Goal: Transaction & Acquisition: Purchase product/service

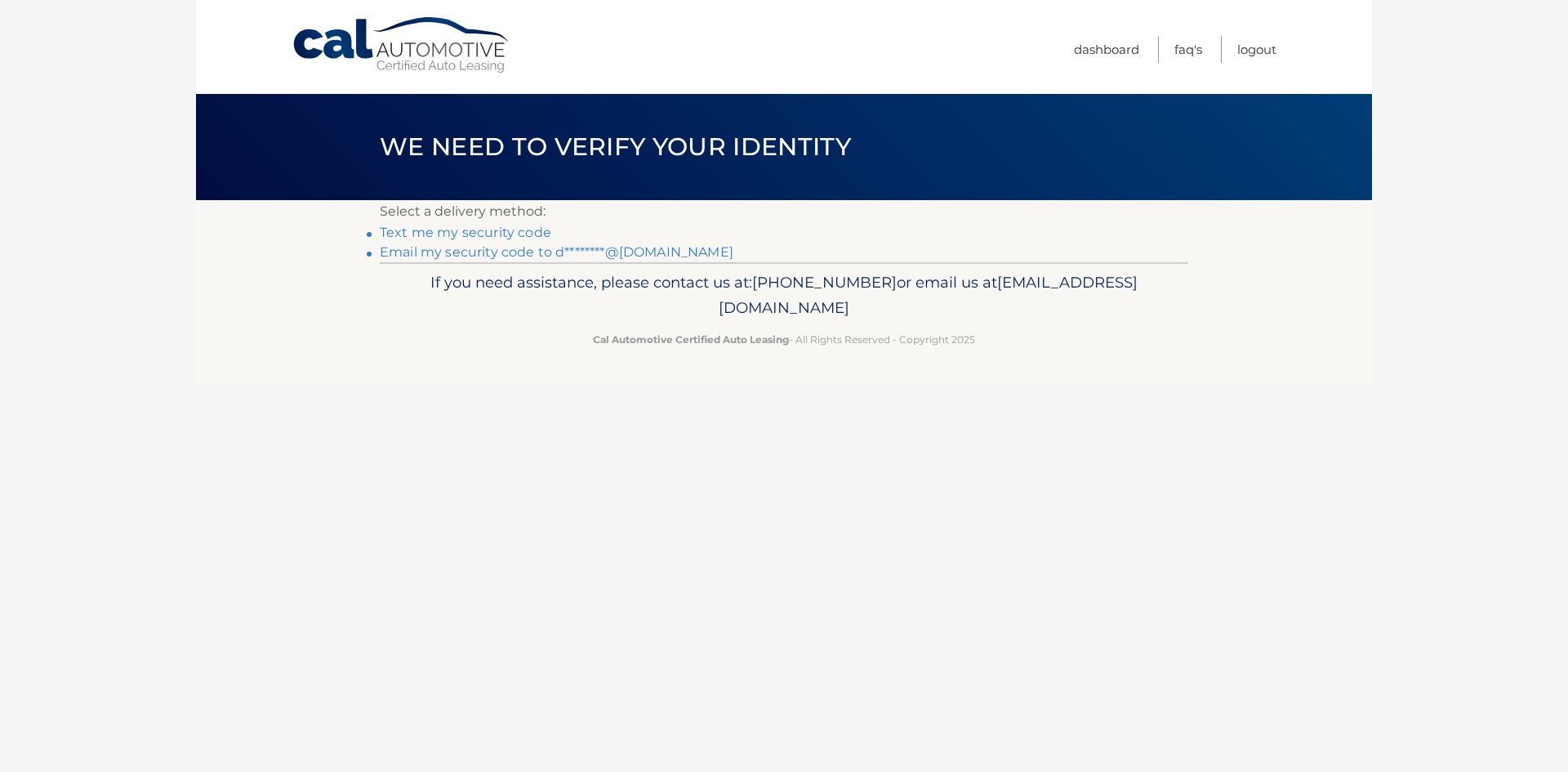
click at [465, 229] on link "Text me my security code" at bounding box center [465, 233] width 171 height 15
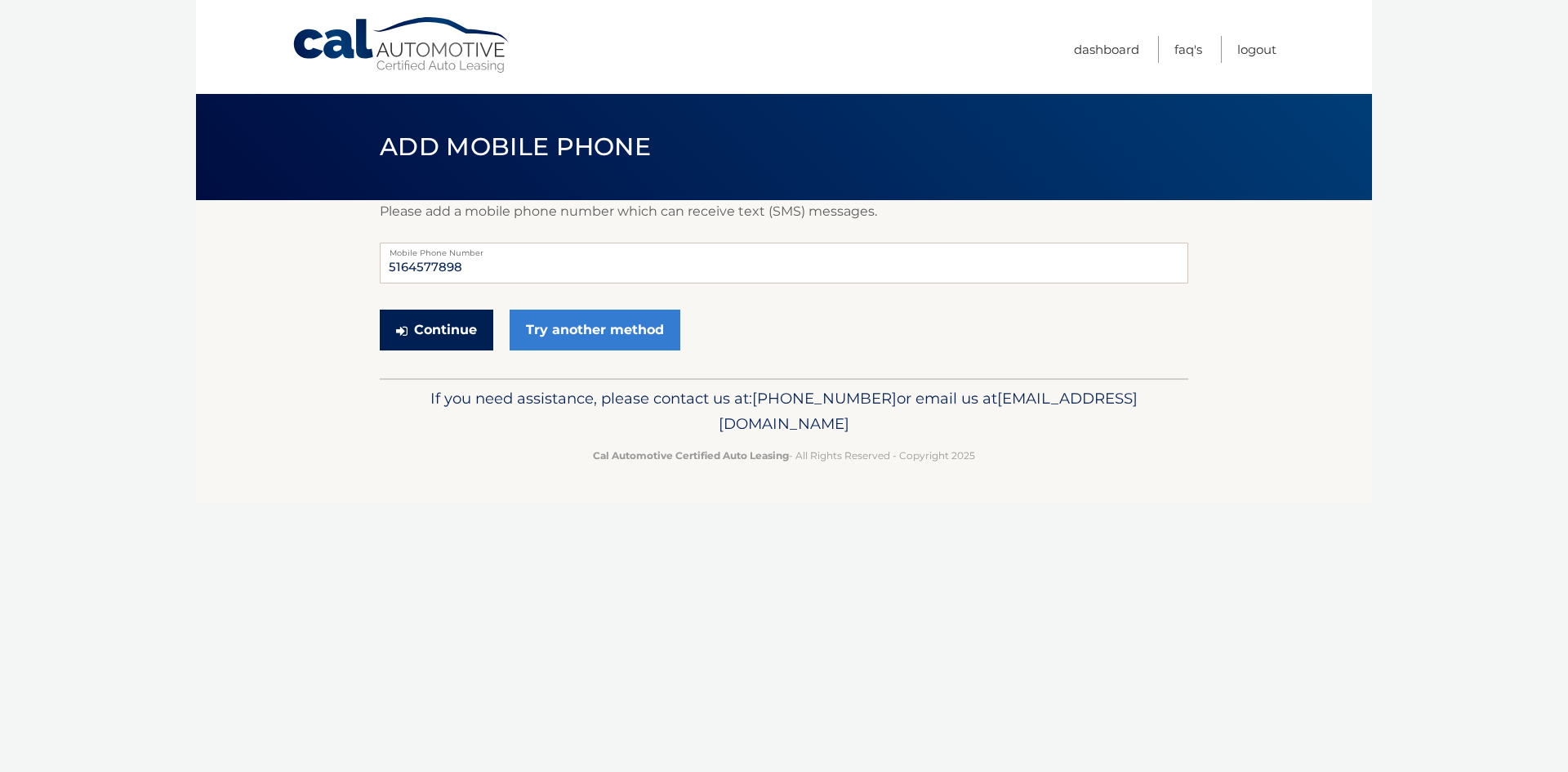
click at [447, 326] on button "Continue" at bounding box center [436, 330] width 114 height 41
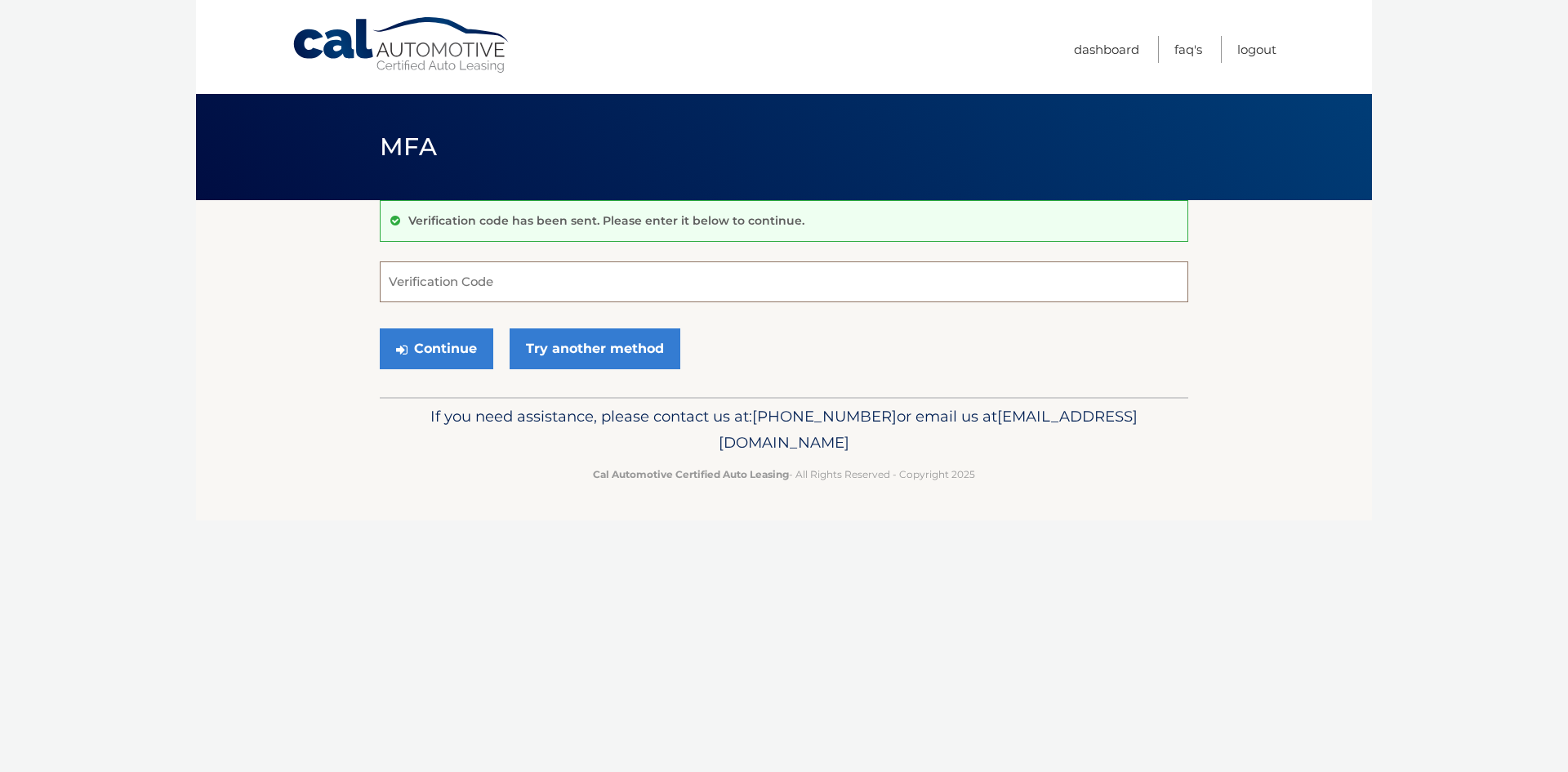
click at [458, 279] on input "Verification Code" at bounding box center [784, 282] width 809 height 41
type input "526829"
click at [446, 351] on button "Continue" at bounding box center [436, 349] width 114 height 41
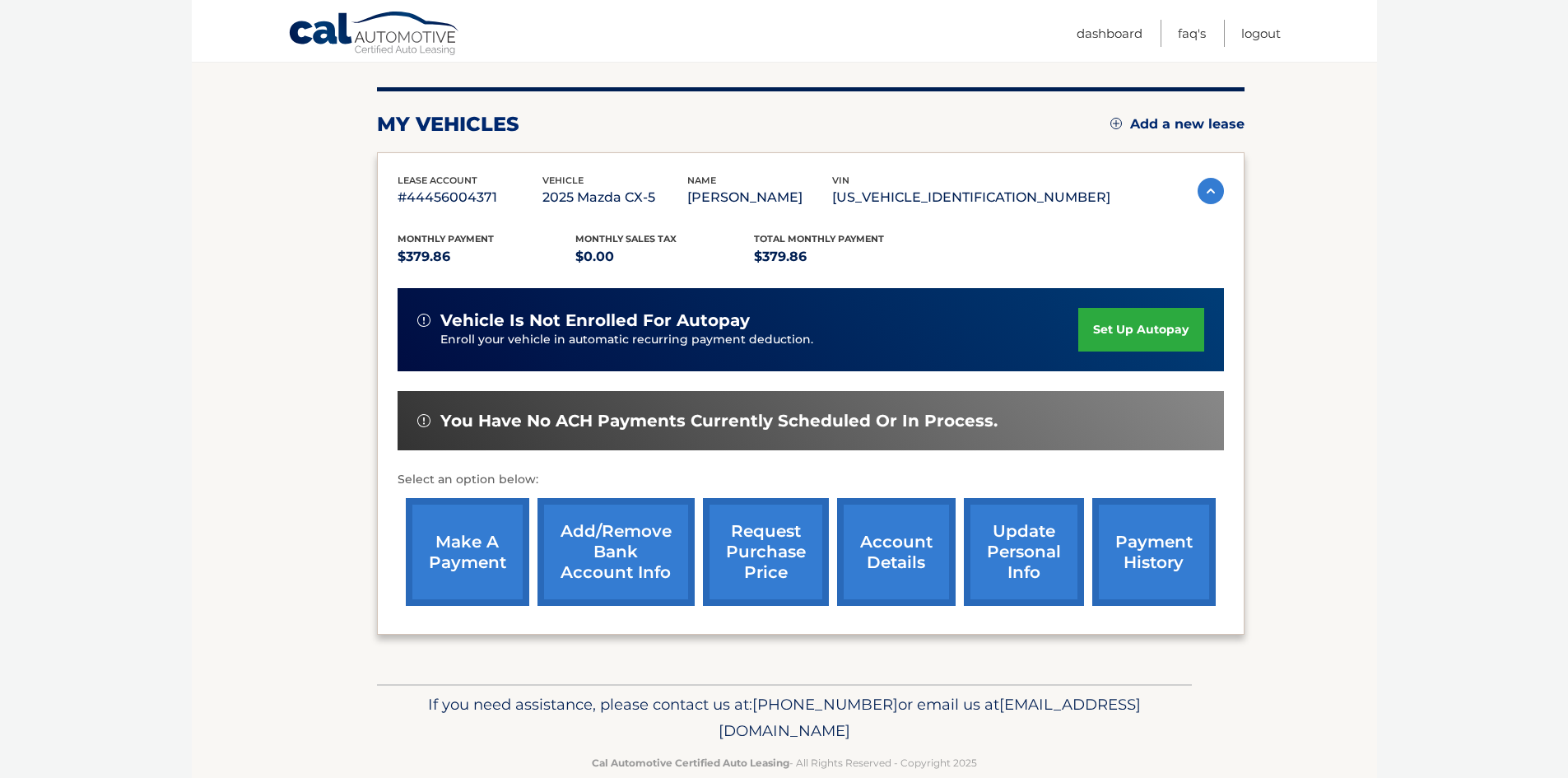
scroll to position [220, 0]
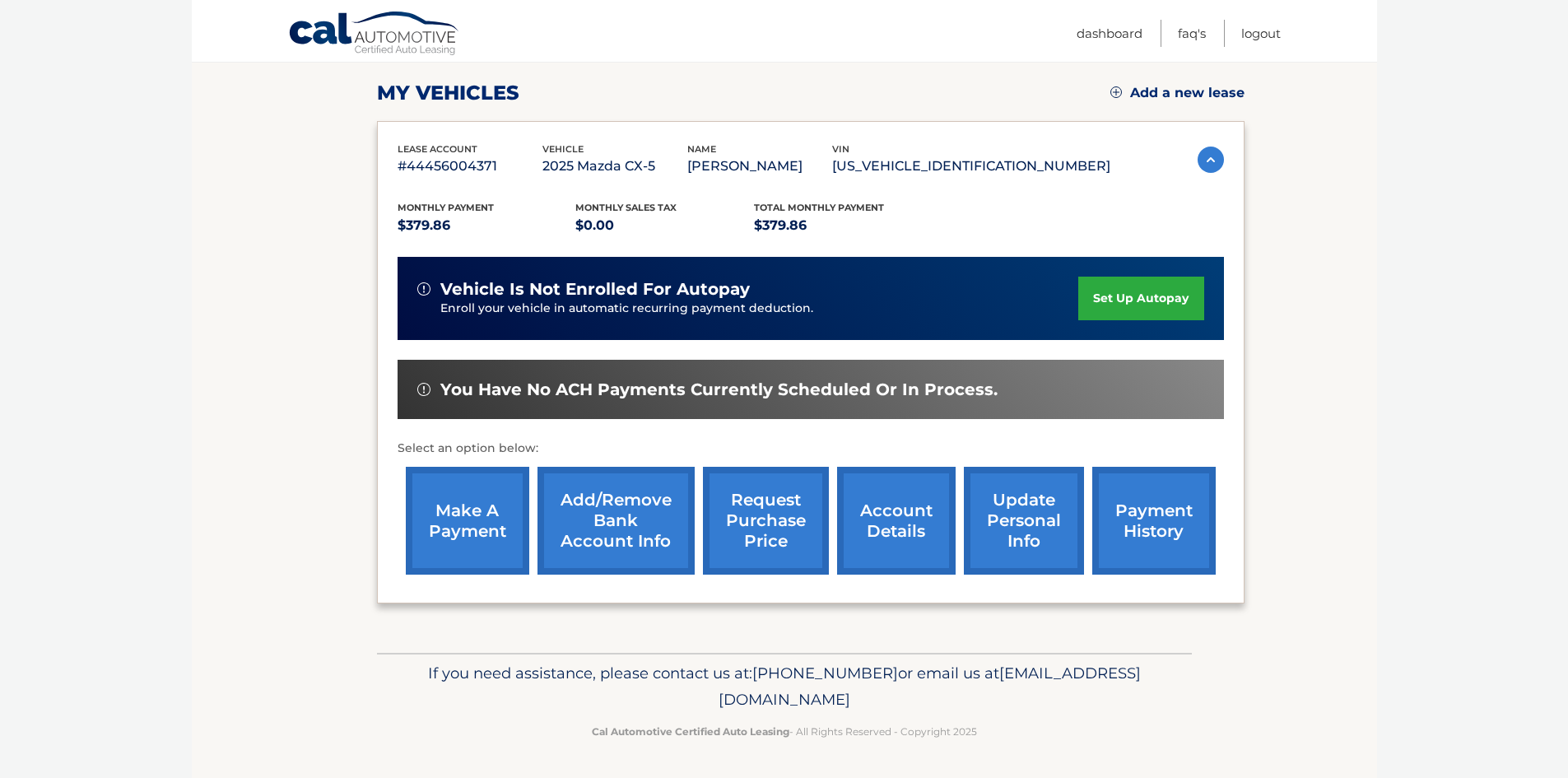
click at [450, 508] on link "make a payment" at bounding box center [467, 521] width 123 height 108
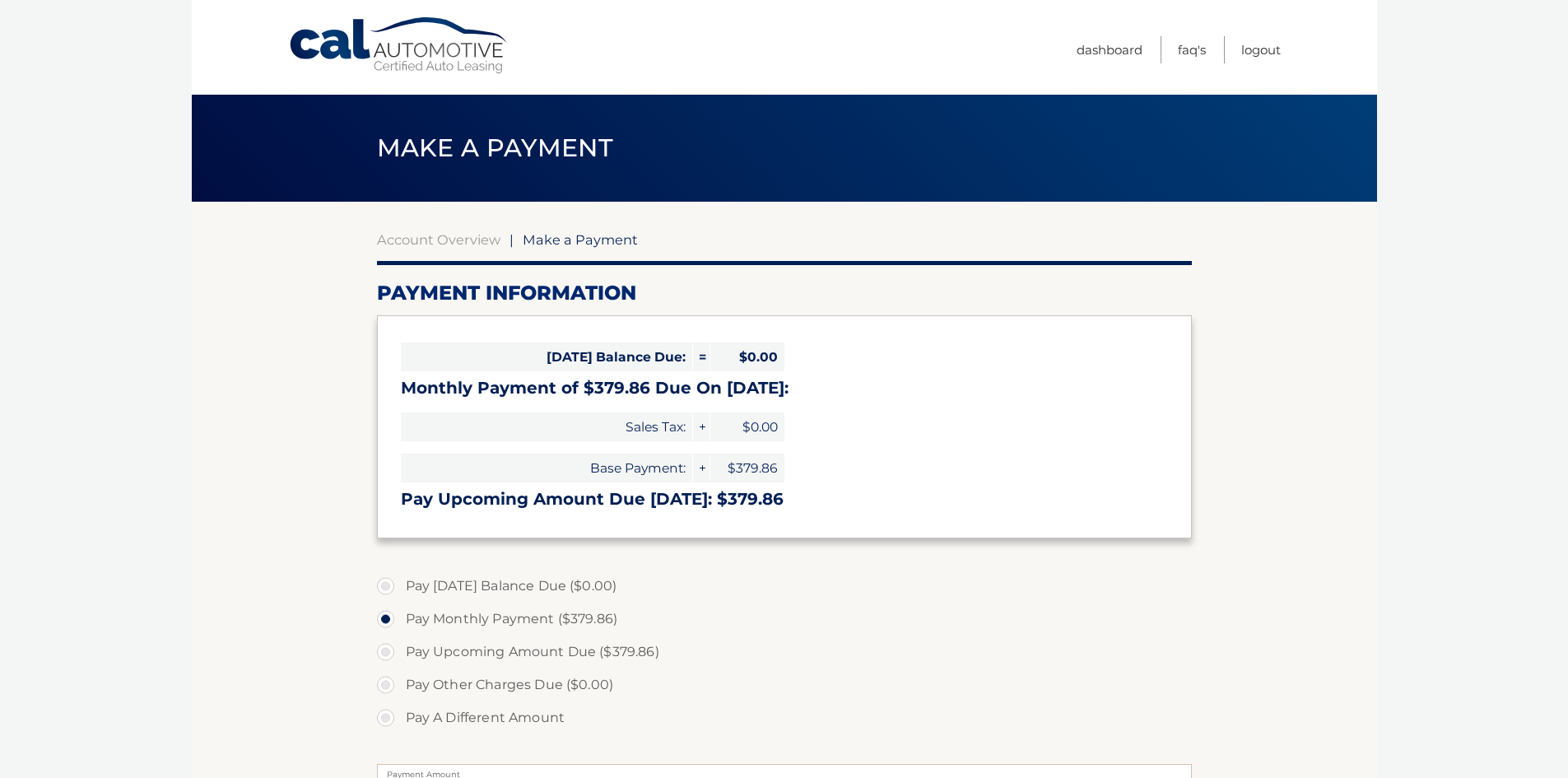
select select "NGFkMDIwYmEtMTA5ZS00NDZkLTliZjAtN2Y2NDU1YjE0ZGY1"
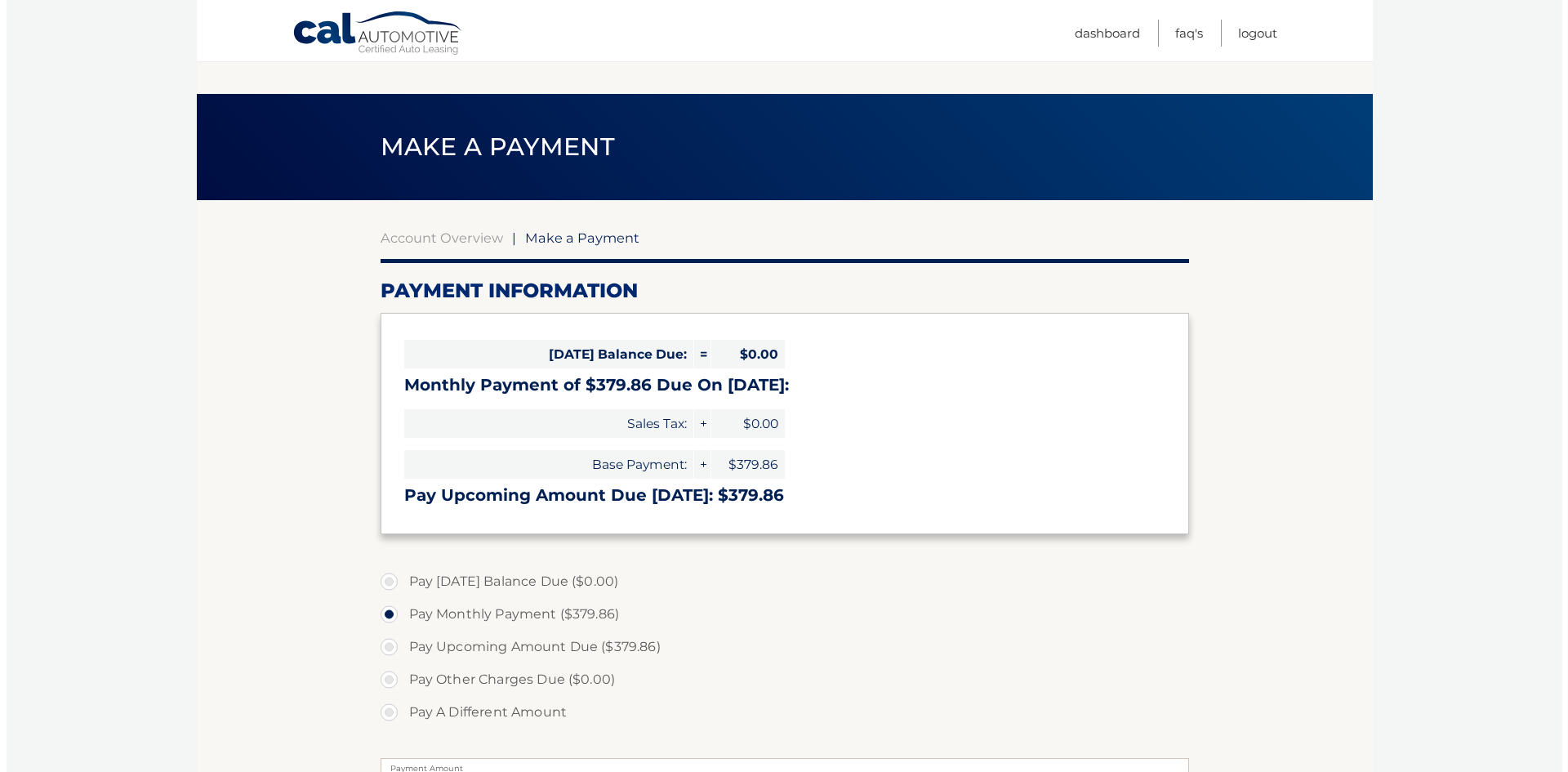
scroll to position [354, 0]
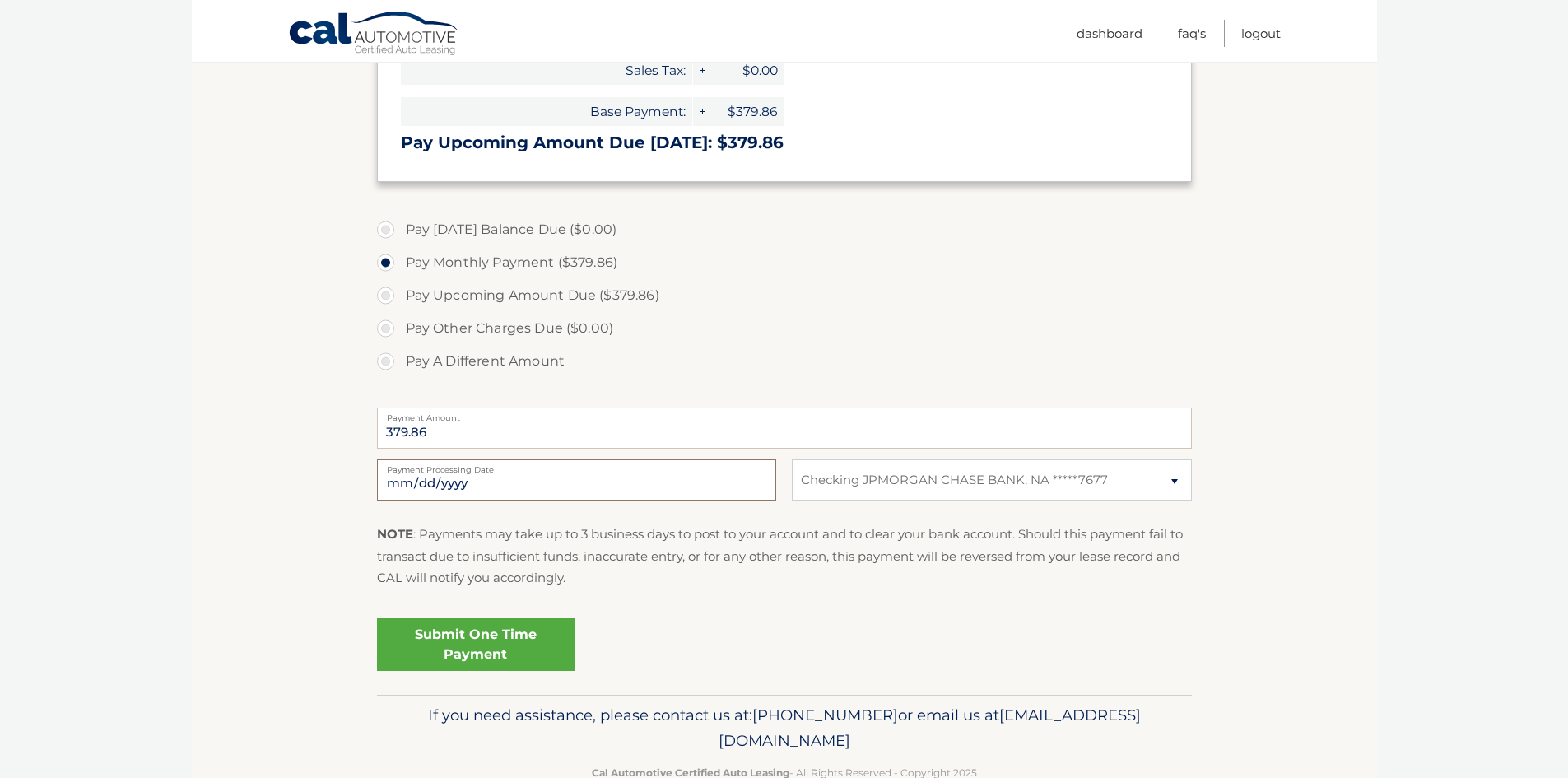
click at [469, 481] on input "[DATE]" at bounding box center [577, 480] width 399 height 41
click at [423, 484] on input "[DATE]" at bounding box center [577, 480] width 399 height 41
type input "[DATE]"
click at [468, 639] on link "Submit One Time Payment" at bounding box center [476, 645] width 198 height 53
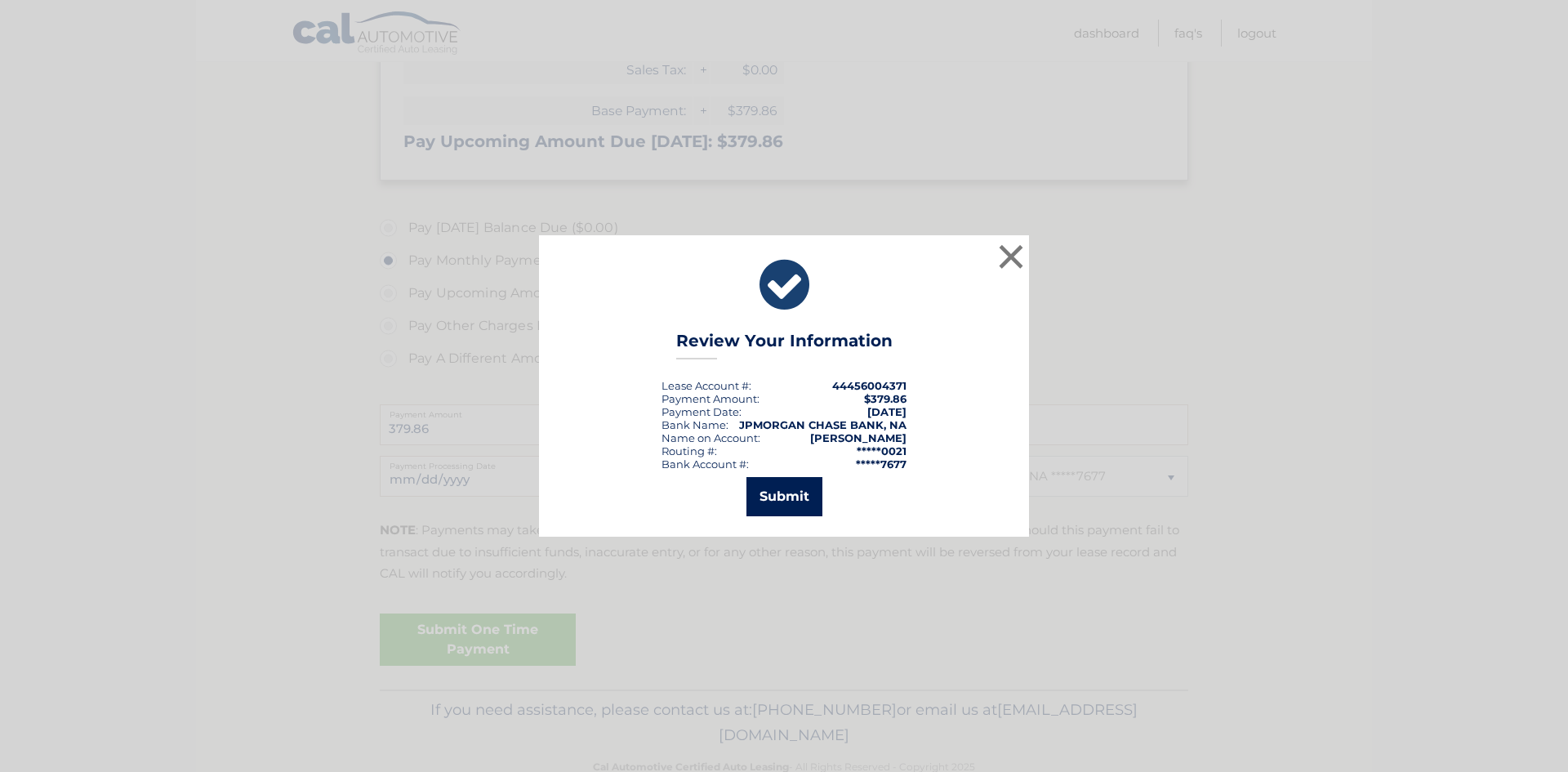
click at [776, 500] on button "Submit" at bounding box center [784, 497] width 76 height 39
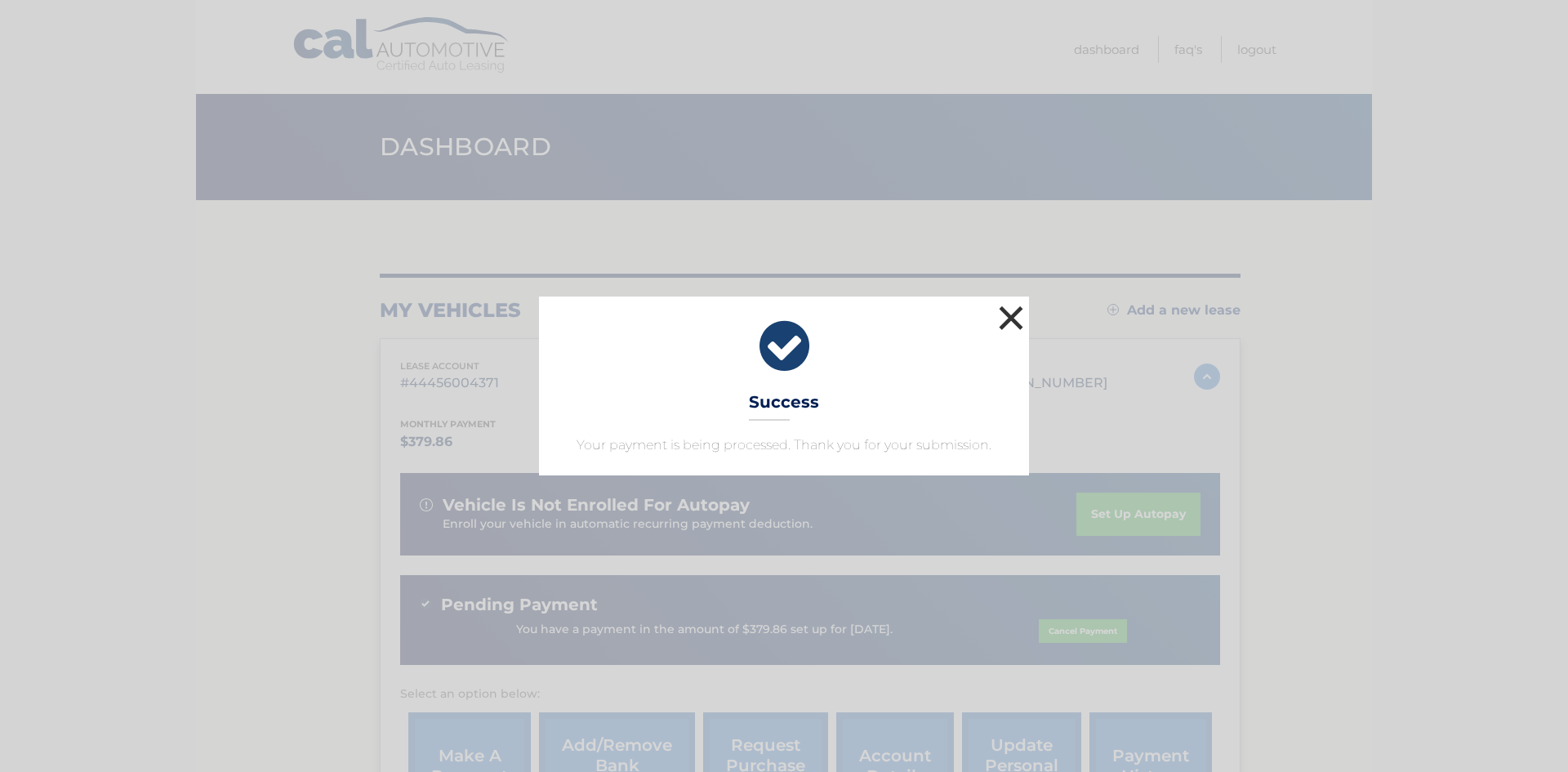
click at [1021, 314] on button "×" at bounding box center [1011, 318] width 32 height 32
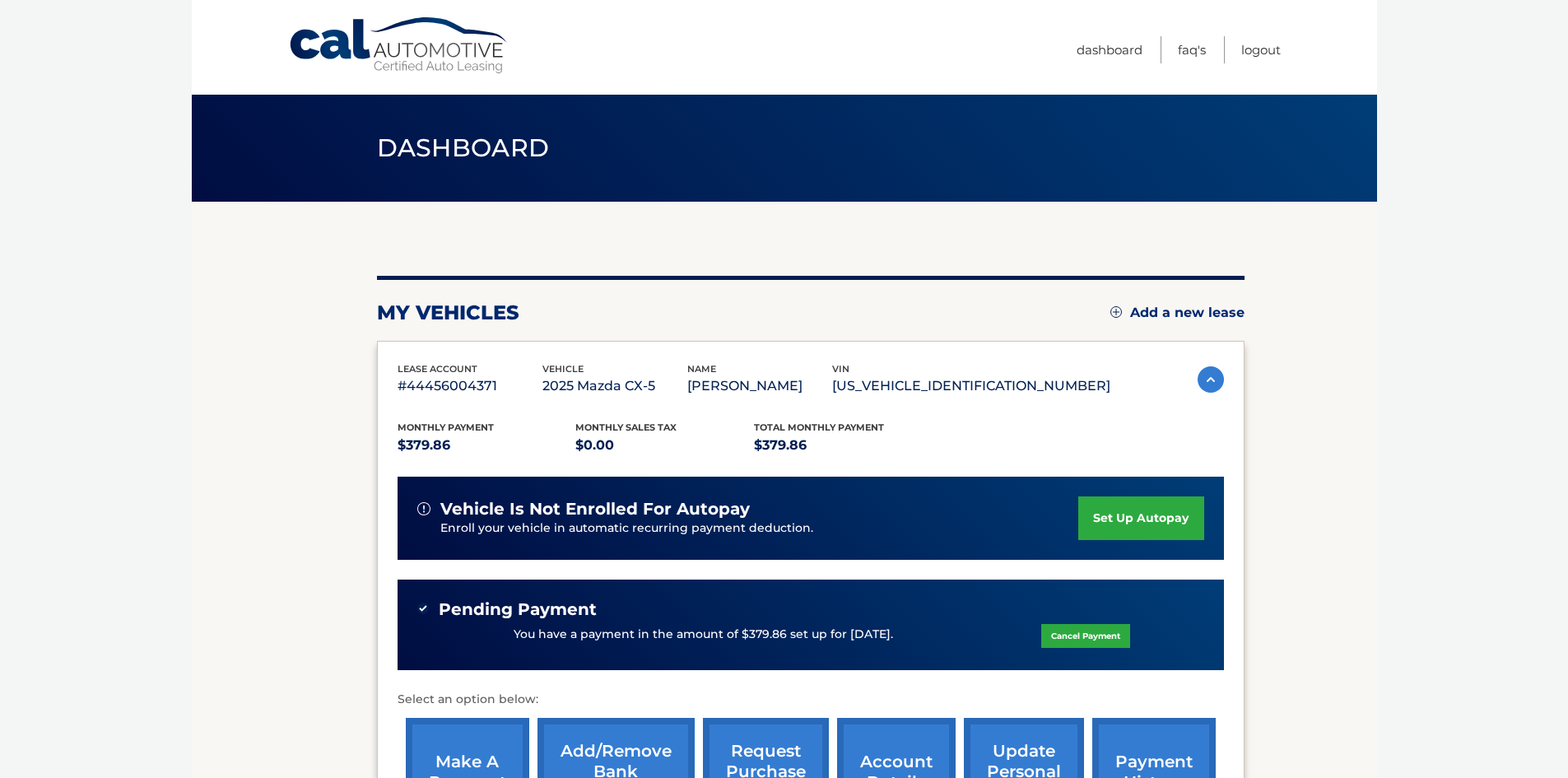
scroll to position [251, 0]
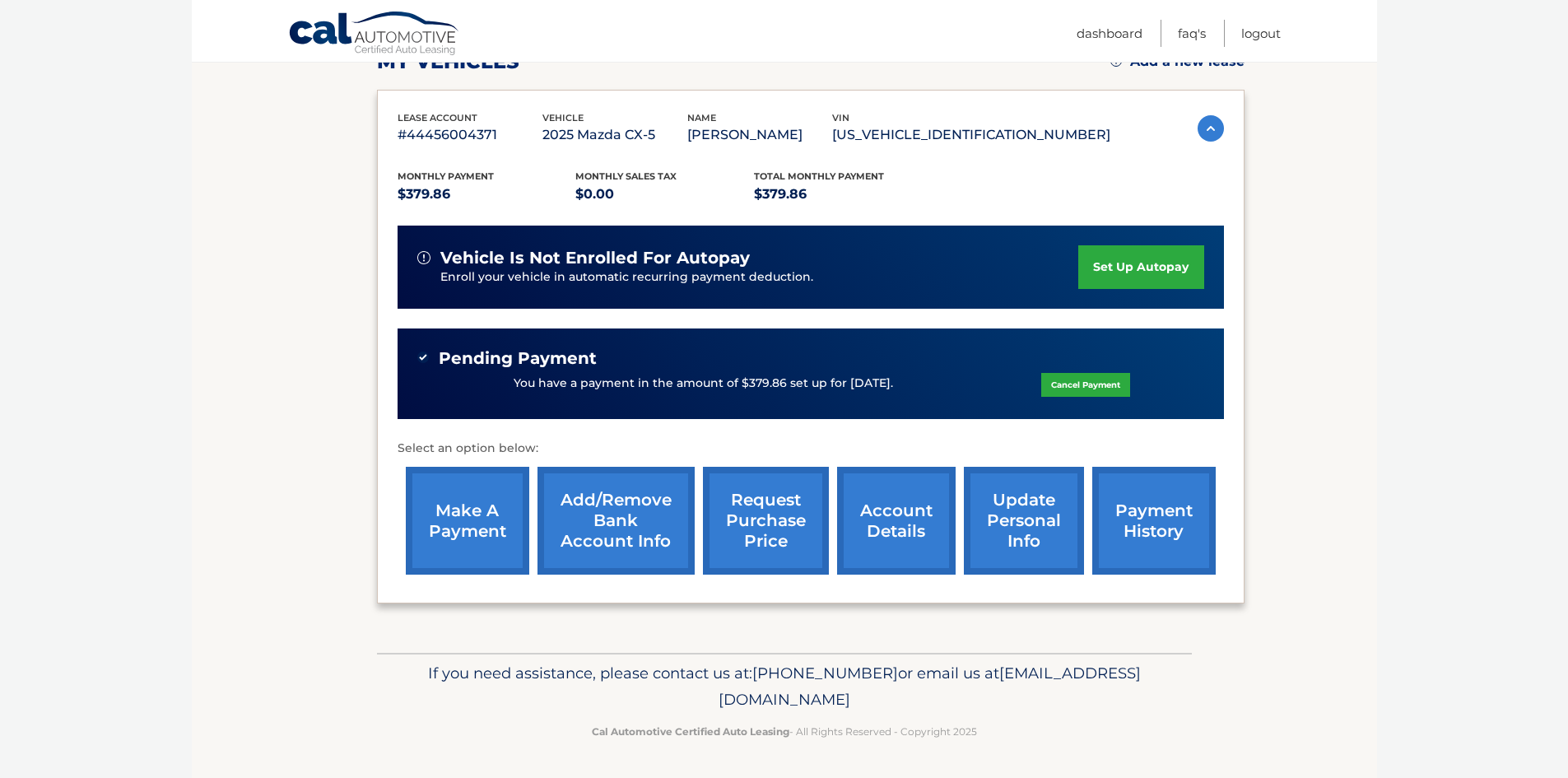
click at [1142, 518] on link "payment history" at bounding box center [1154, 521] width 123 height 108
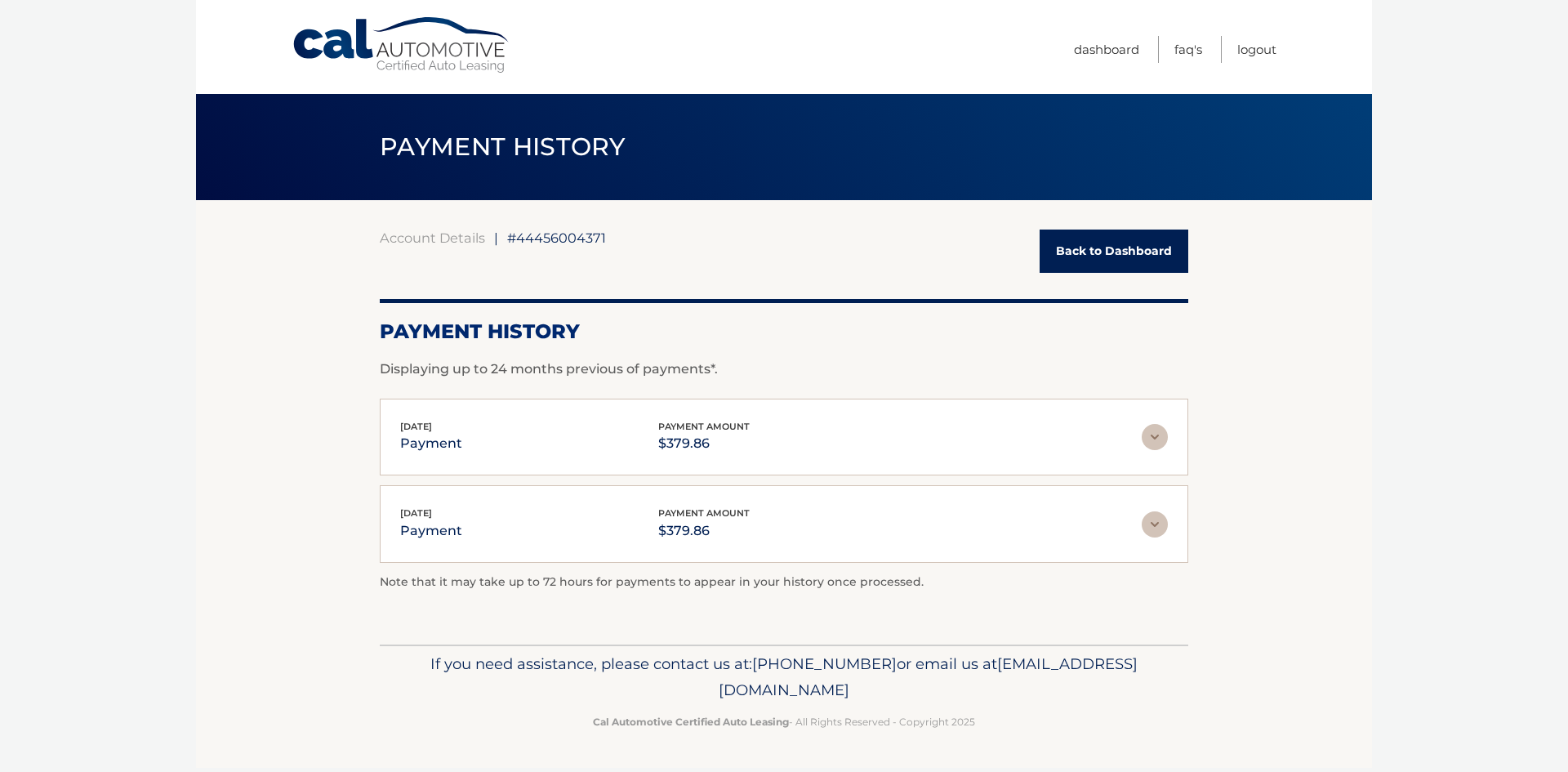
click at [1132, 245] on link "Back to Dashboard" at bounding box center [1114, 251] width 149 height 43
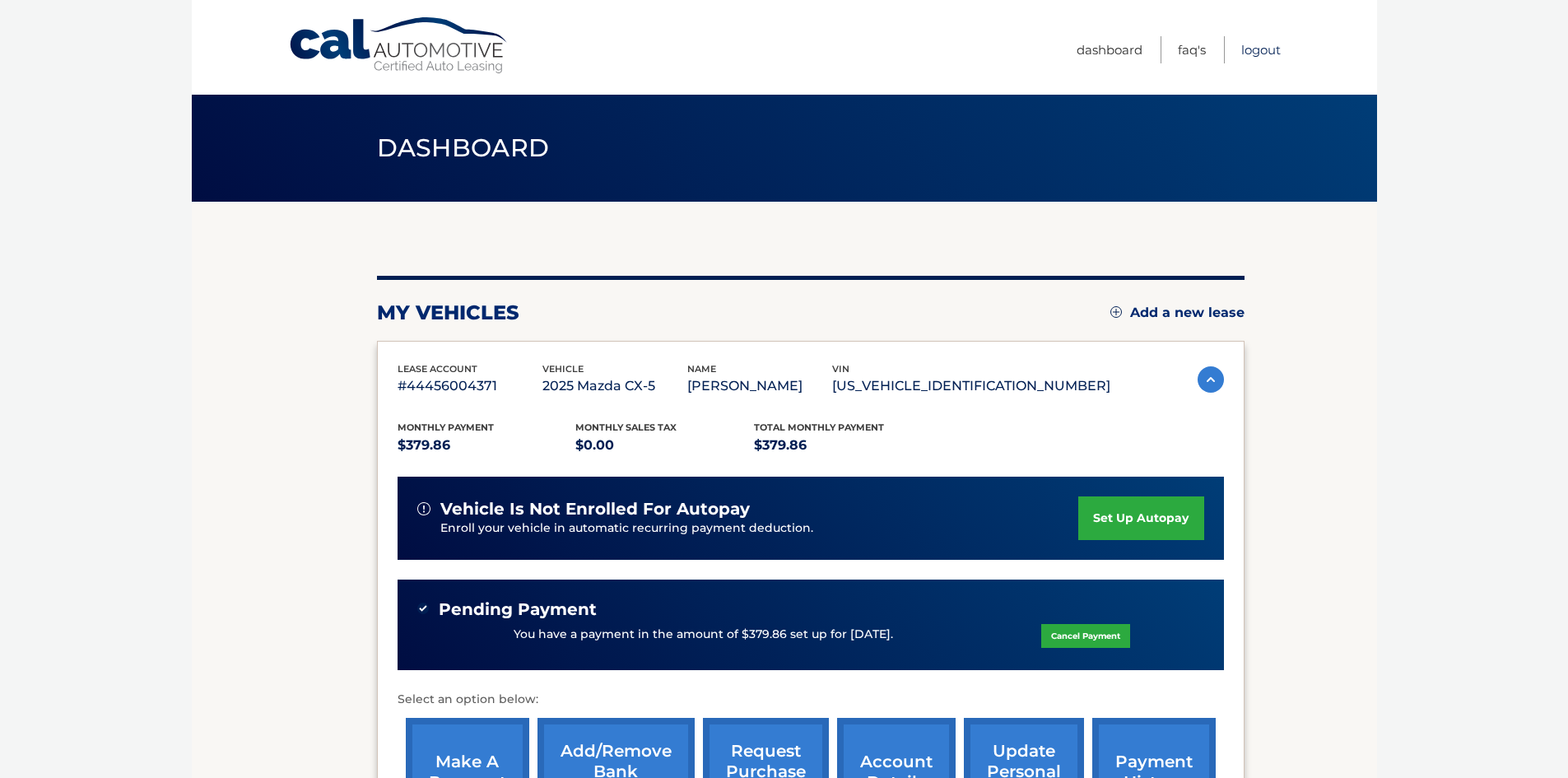
click at [1260, 47] on link "Logout" at bounding box center [1261, 50] width 39 height 27
